Goal: Use online tool/utility

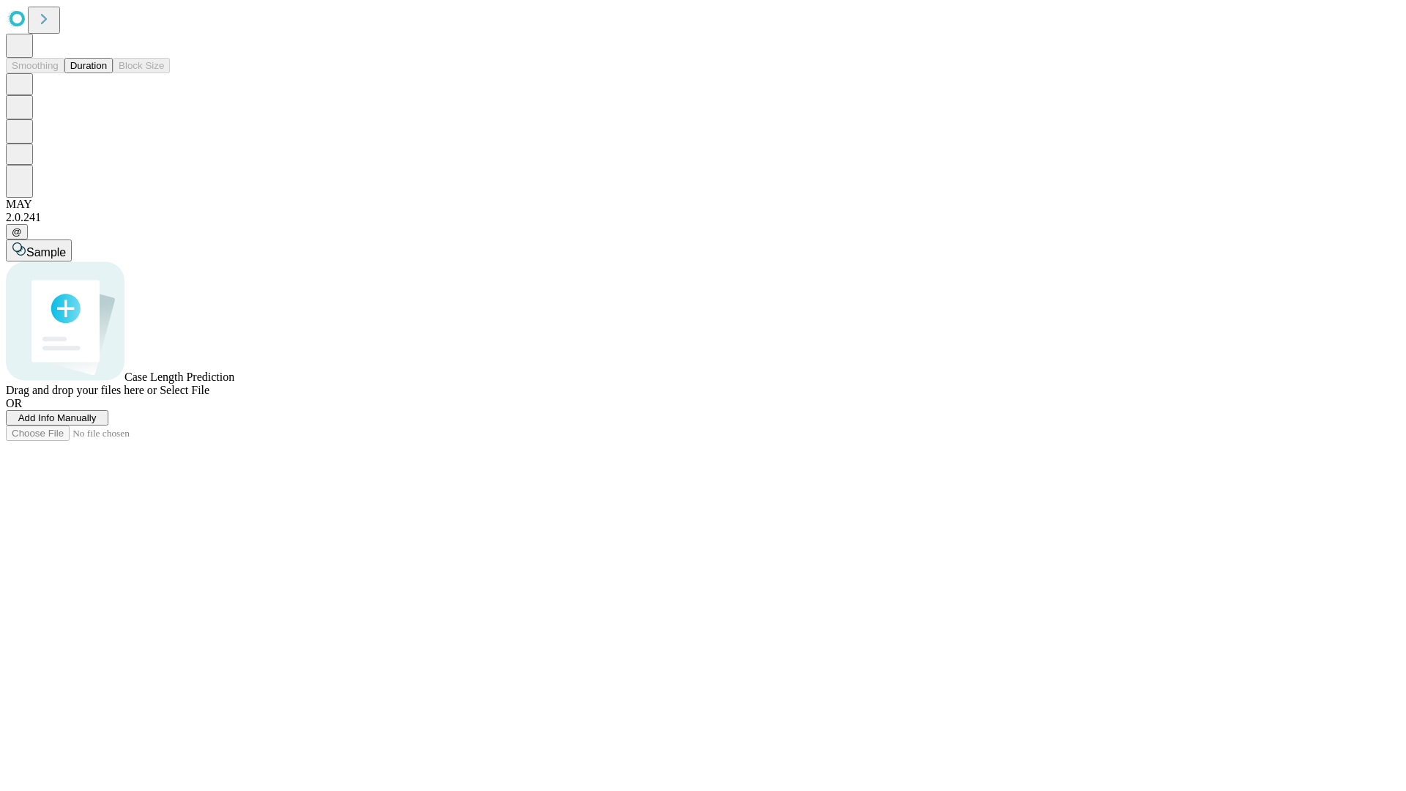
click at [107, 73] on button "Duration" at bounding box center [88, 65] width 48 height 15
click at [97, 423] on span "Add Info Manually" at bounding box center [57, 417] width 78 height 11
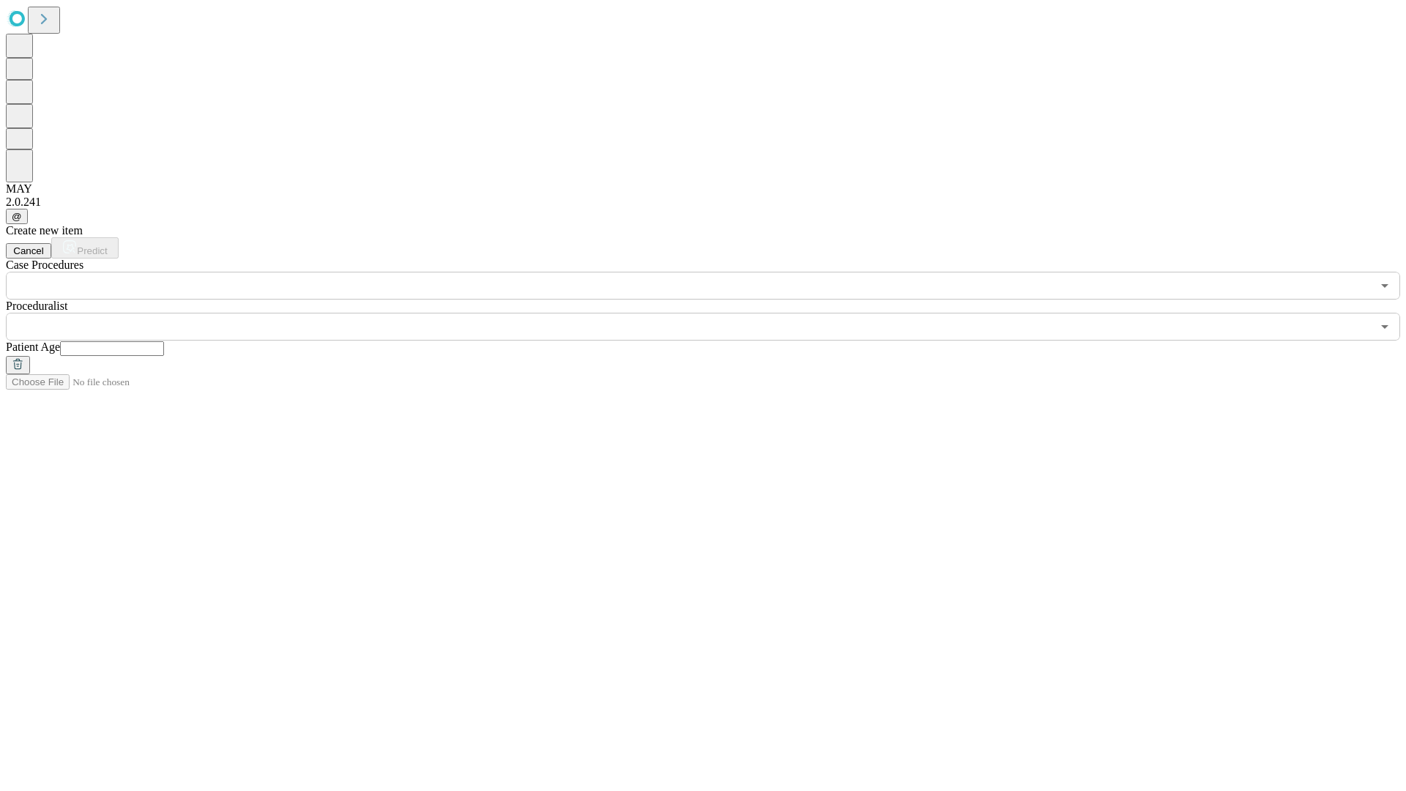
click at [164, 341] on input "text" at bounding box center [112, 348] width 104 height 15
type input "**"
click at [713, 313] on input "text" at bounding box center [689, 327] width 1366 height 28
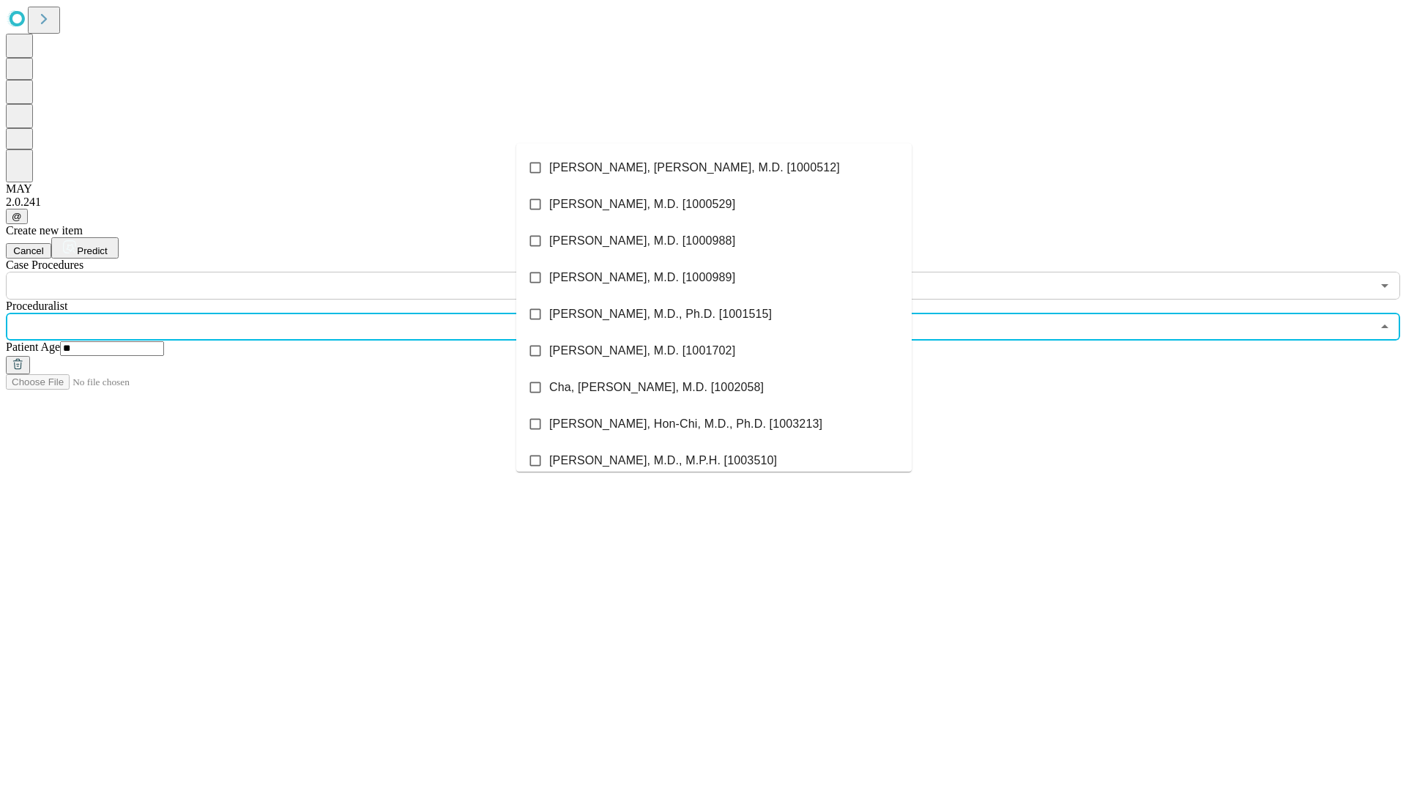
click at [714, 168] on li "[PERSON_NAME], [PERSON_NAME], M.D. [1000512]" at bounding box center [713, 167] width 395 height 37
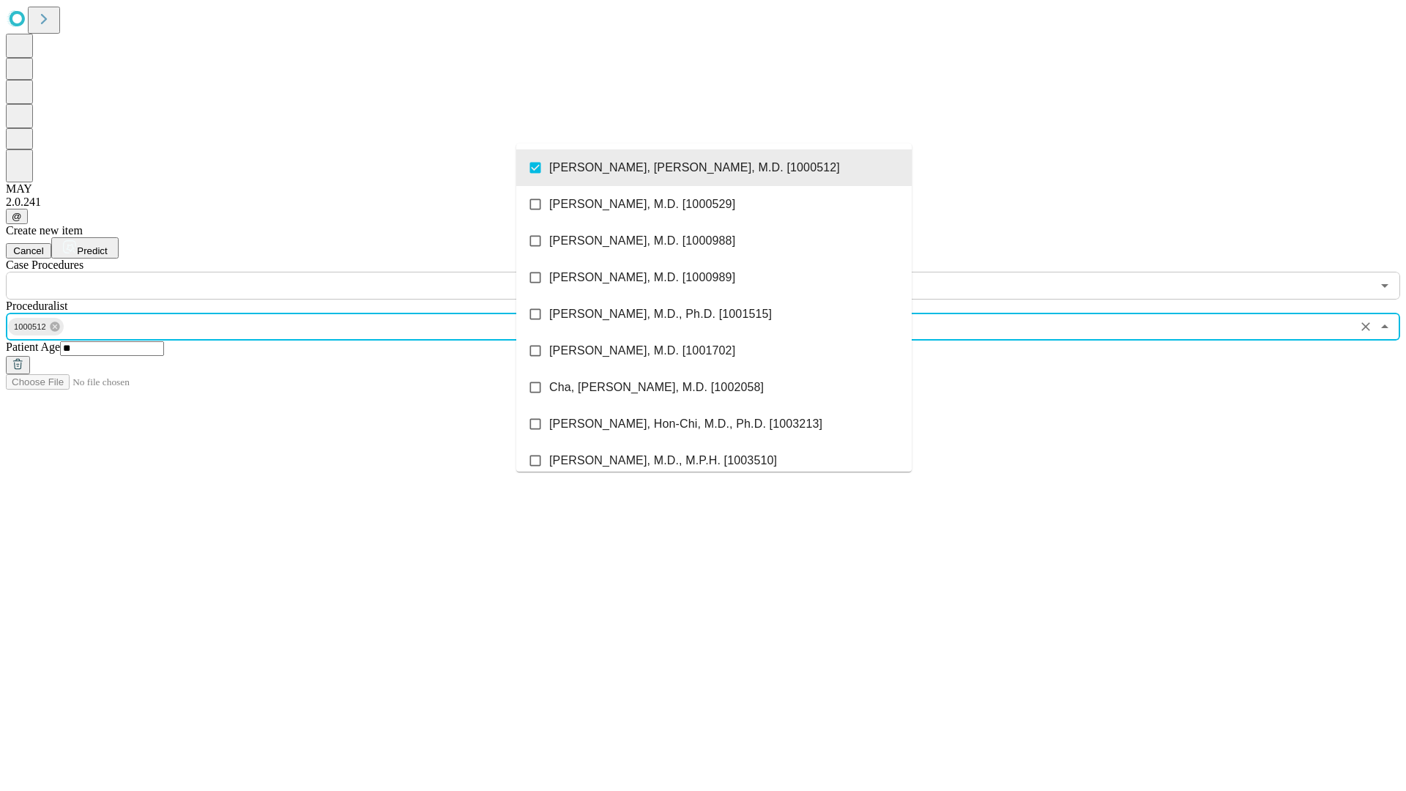
click at [308, 272] on input "text" at bounding box center [689, 286] width 1366 height 28
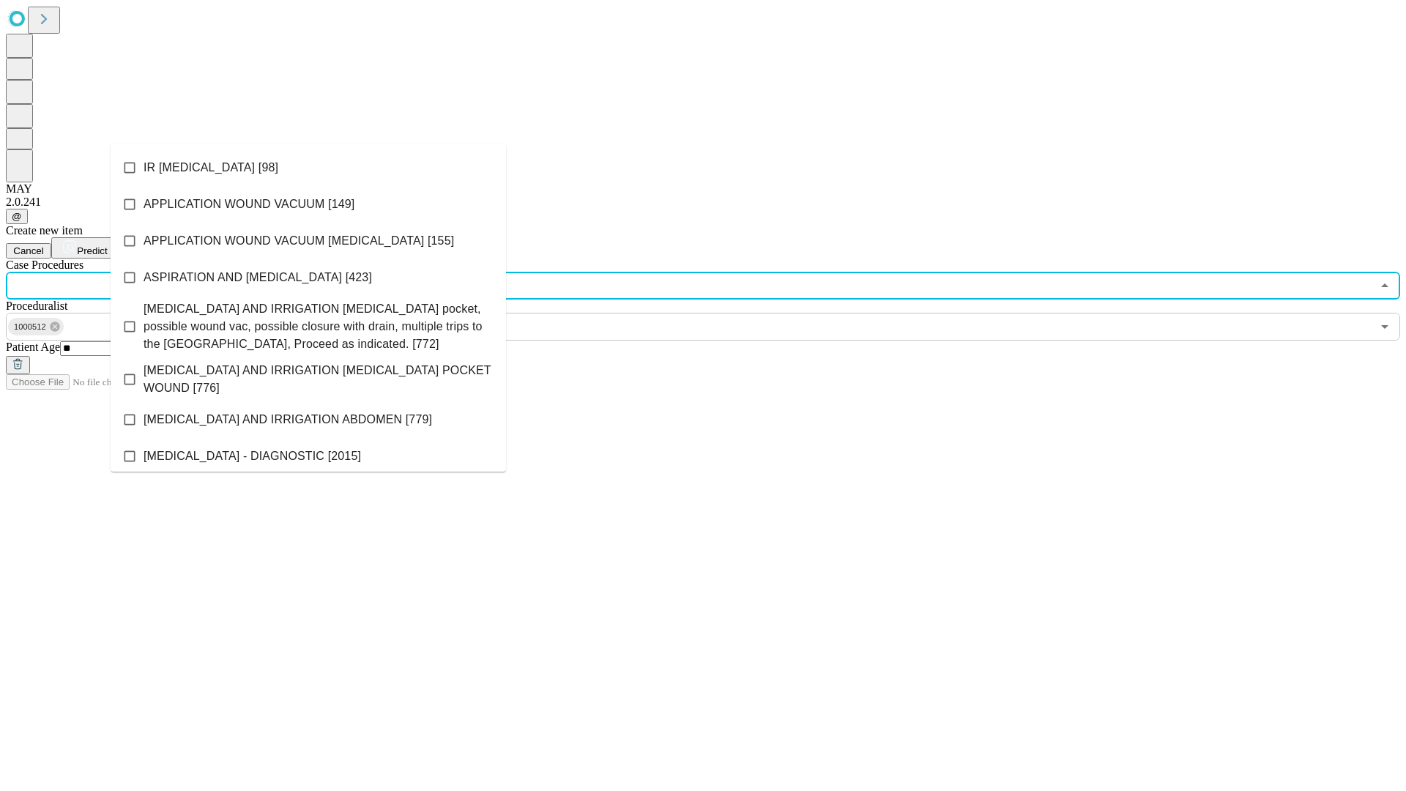
click at [308, 168] on li "IR [MEDICAL_DATA] [98]" at bounding box center [308, 167] width 395 height 37
click at [107, 245] on span "Predict" at bounding box center [92, 250] width 30 height 11
